Goal: Ask a question

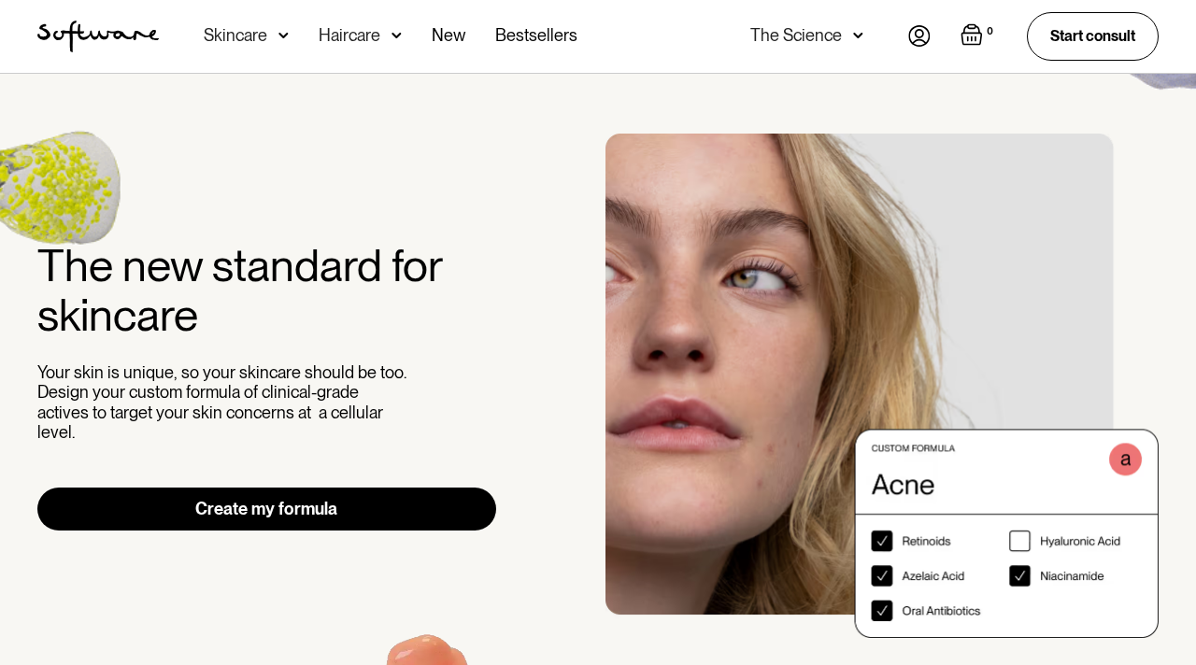
click at [913, 37] on img at bounding box center [919, 35] width 22 height 21
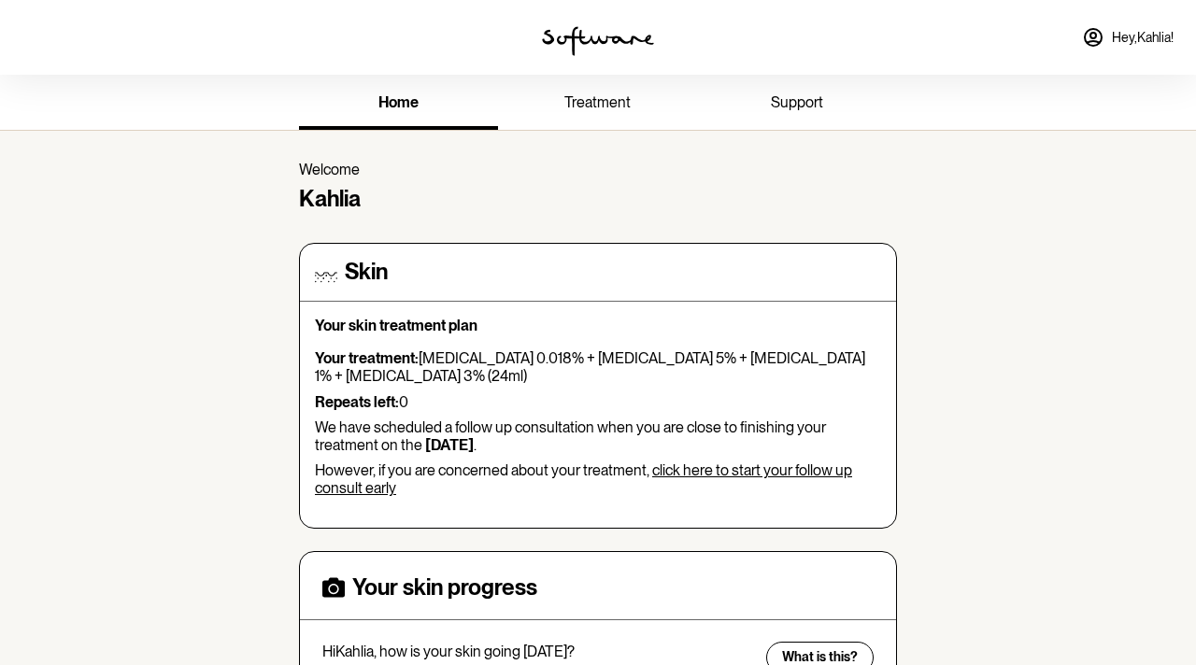
click at [804, 100] on span "support" at bounding box center [797, 102] width 52 height 18
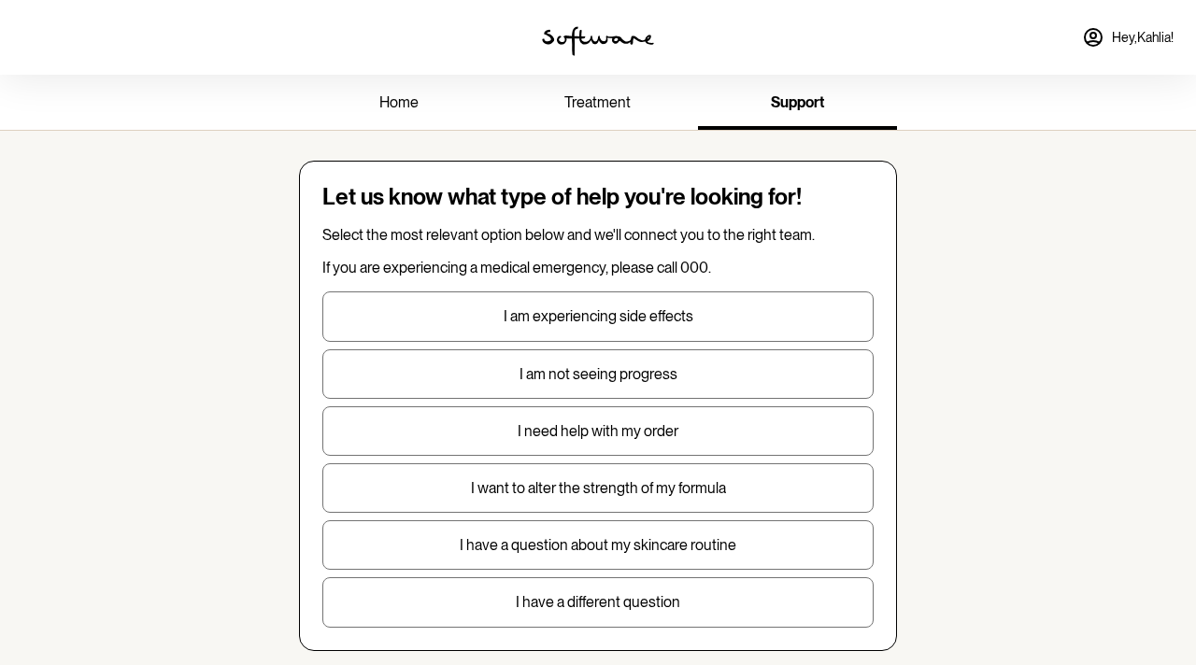
scroll to position [561, 0]
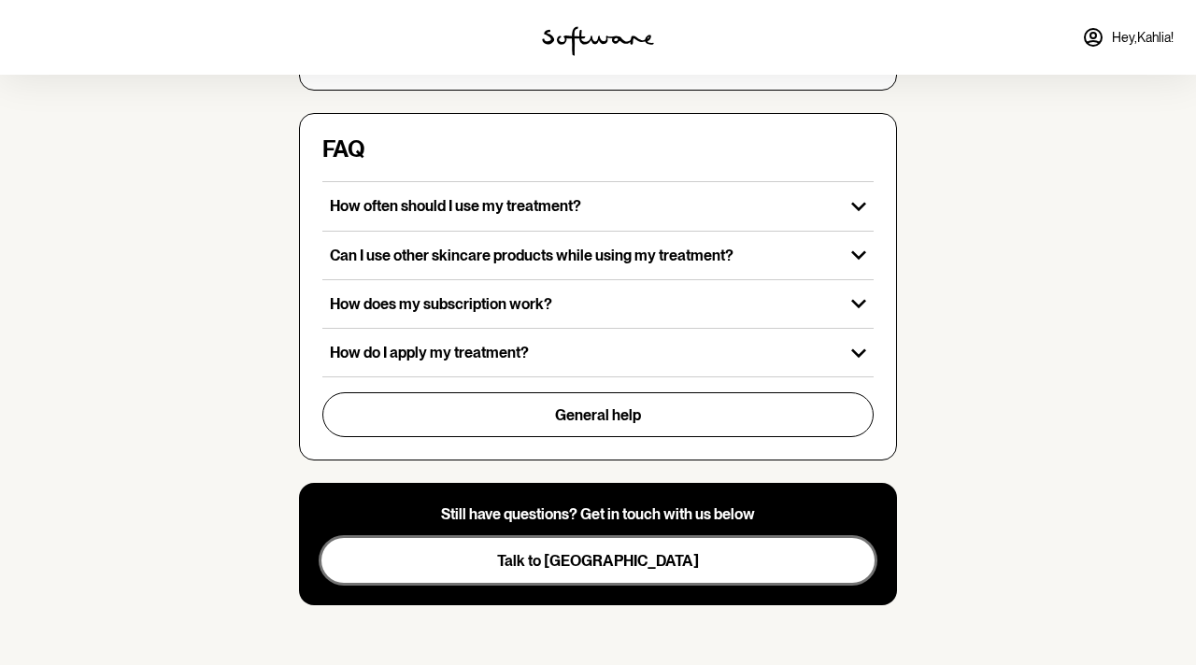
click at [607, 558] on span "Talk to [GEOGRAPHIC_DATA]" at bounding box center [598, 561] width 202 height 18
